Goal: Find specific page/section: Find specific page/section

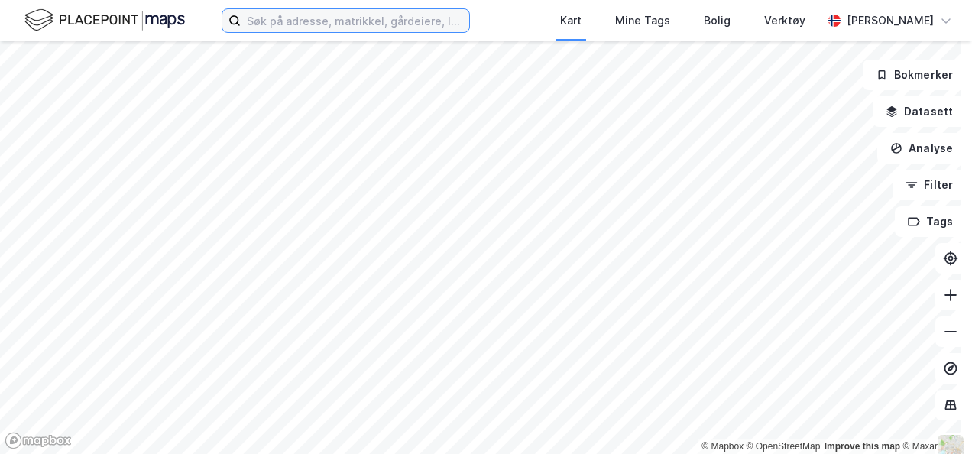
click at [297, 17] on input at bounding box center [355, 20] width 228 height 23
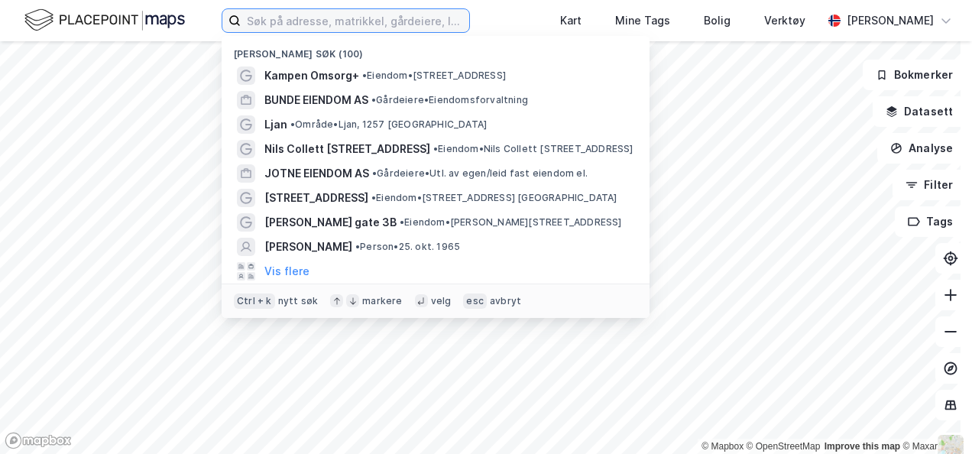
paste input "Eugéne [STREET_ADDRESS]"
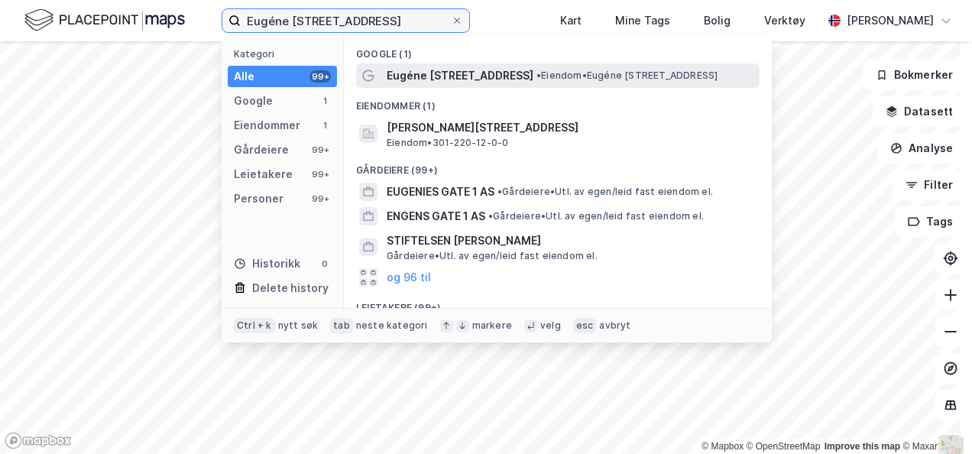
type input "Eugéne [STREET_ADDRESS]"
click at [492, 76] on span "Eugéne [STREET_ADDRESS]" at bounding box center [460, 75] width 147 height 18
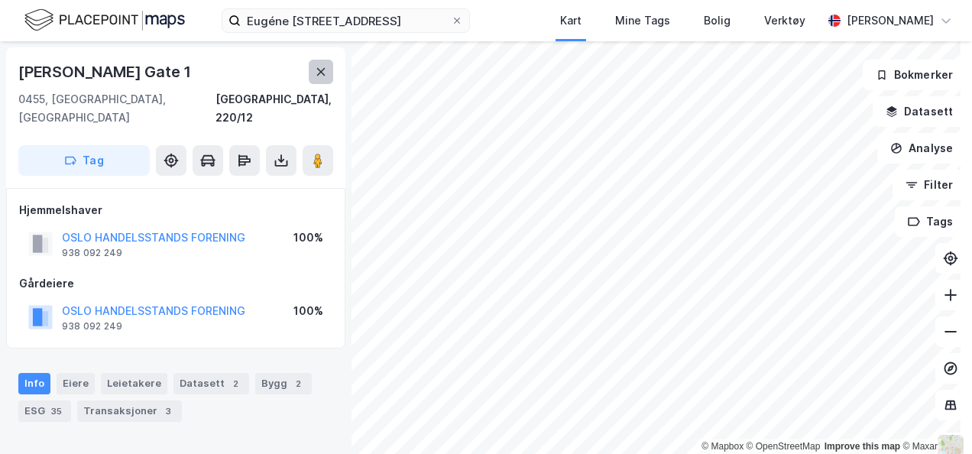
click at [324, 79] on button at bounding box center [321, 72] width 24 height 24
